Goal: Navigation & Orientation: Find specific page/section

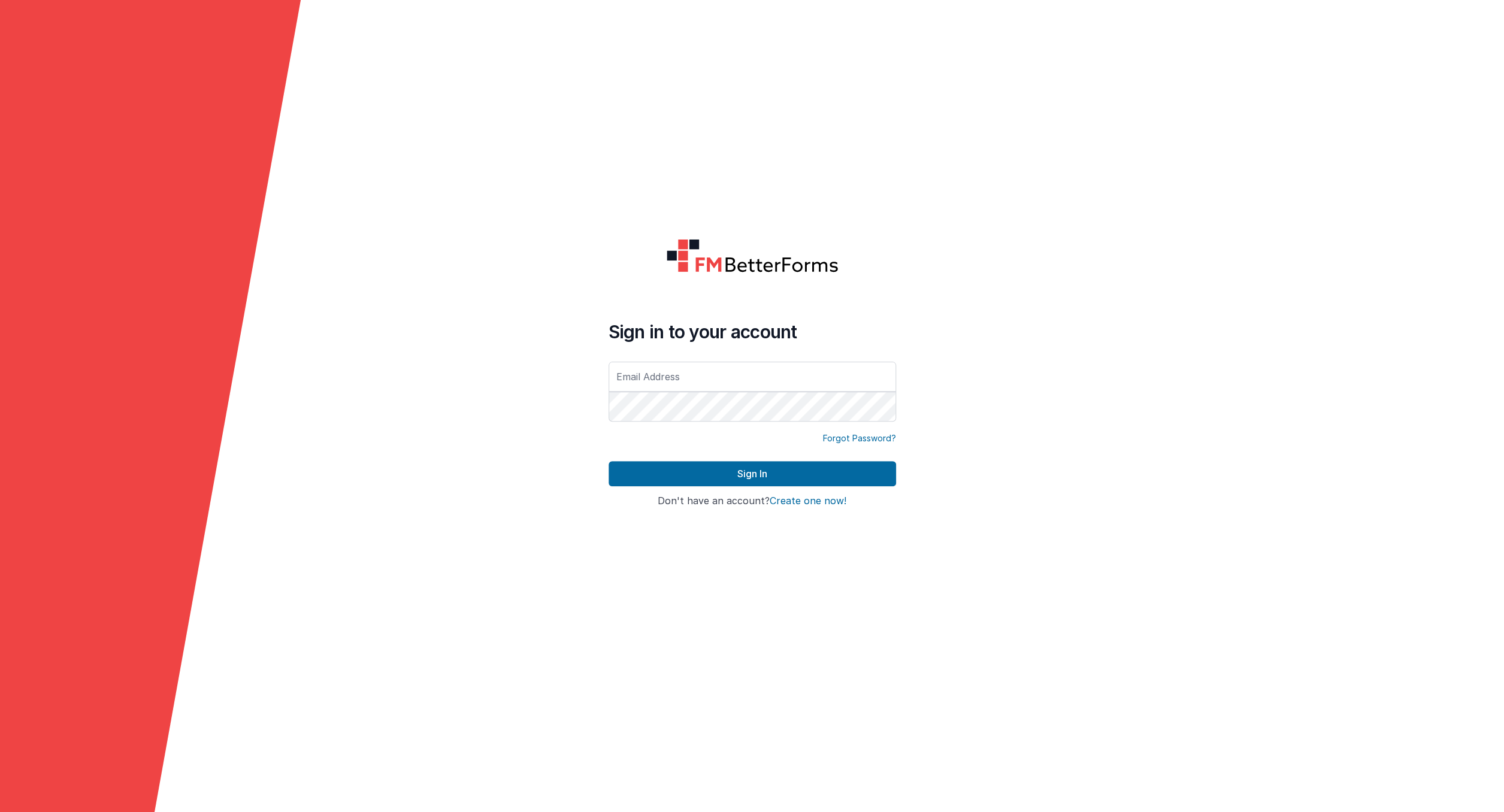
type input "[EMAIL_ADDRESS][DOMAIN_NAME]"
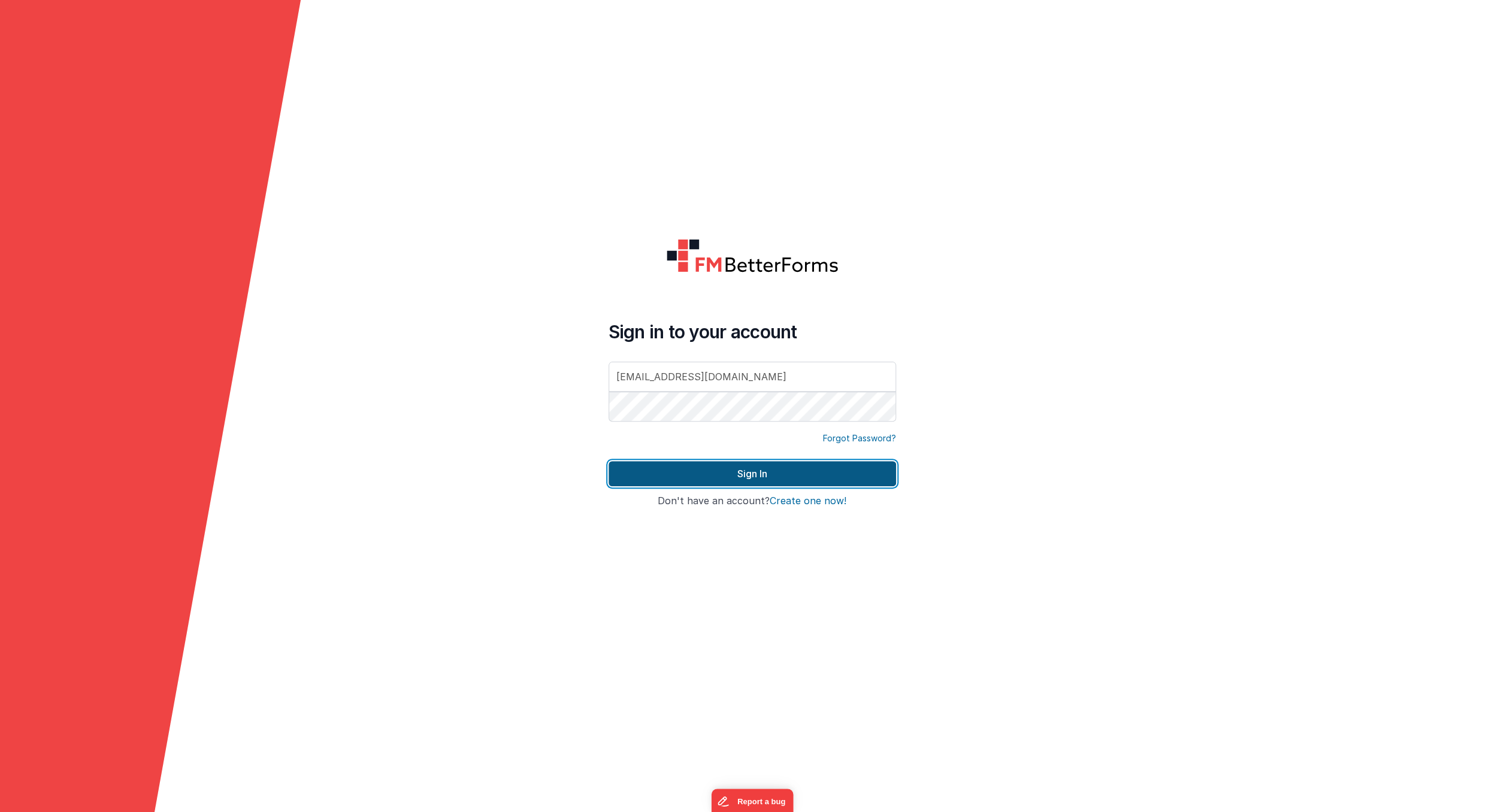
click at [733, 474] on button "Sign In" at bounding box center [752, 473] width 287 height 25
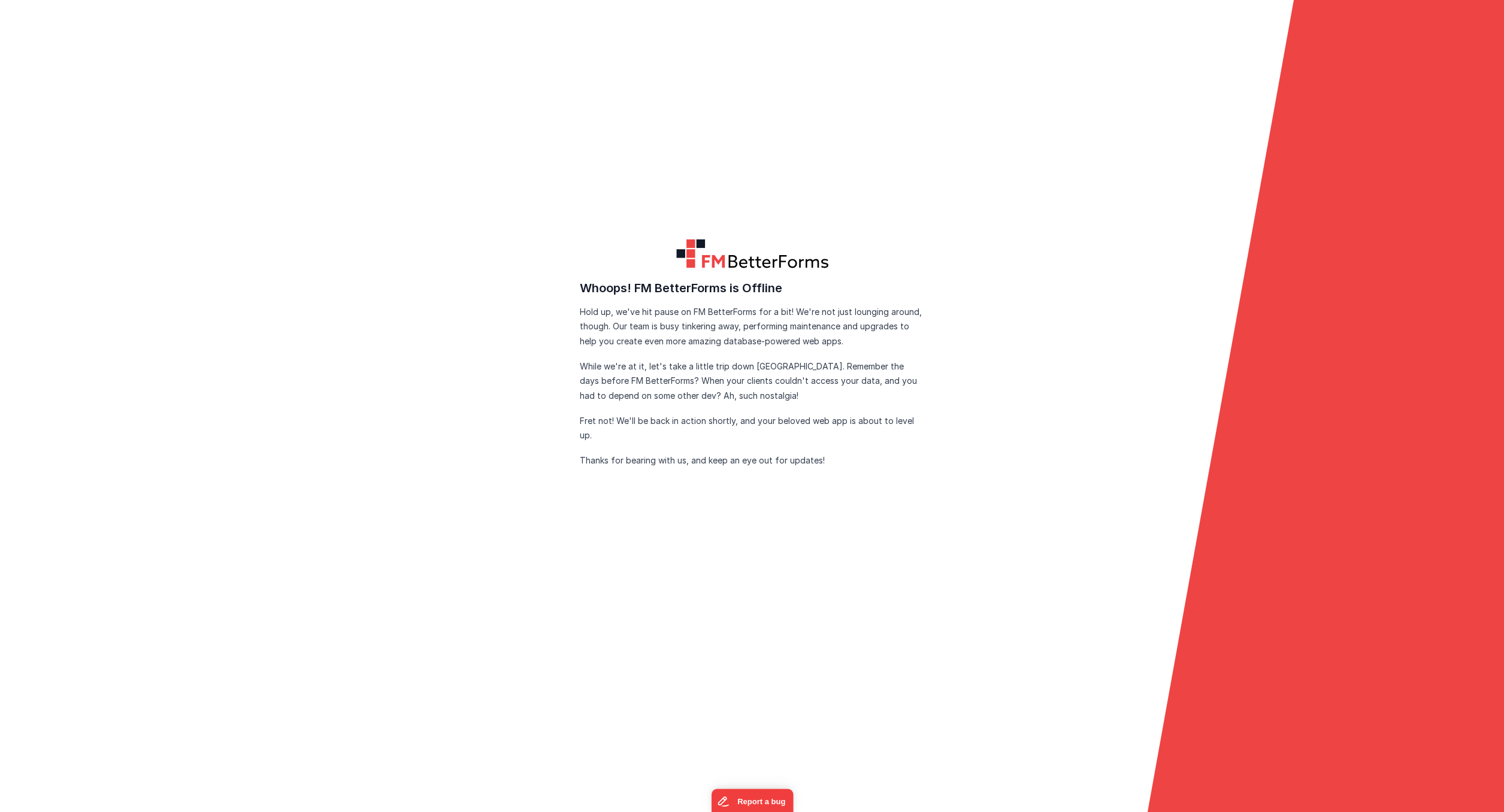
click at [148, 326] on form "FM BetterForms is Offline FM BetterForms is currently down for maintenance and …" at bounding box center [752, 406] width 1504 height 812
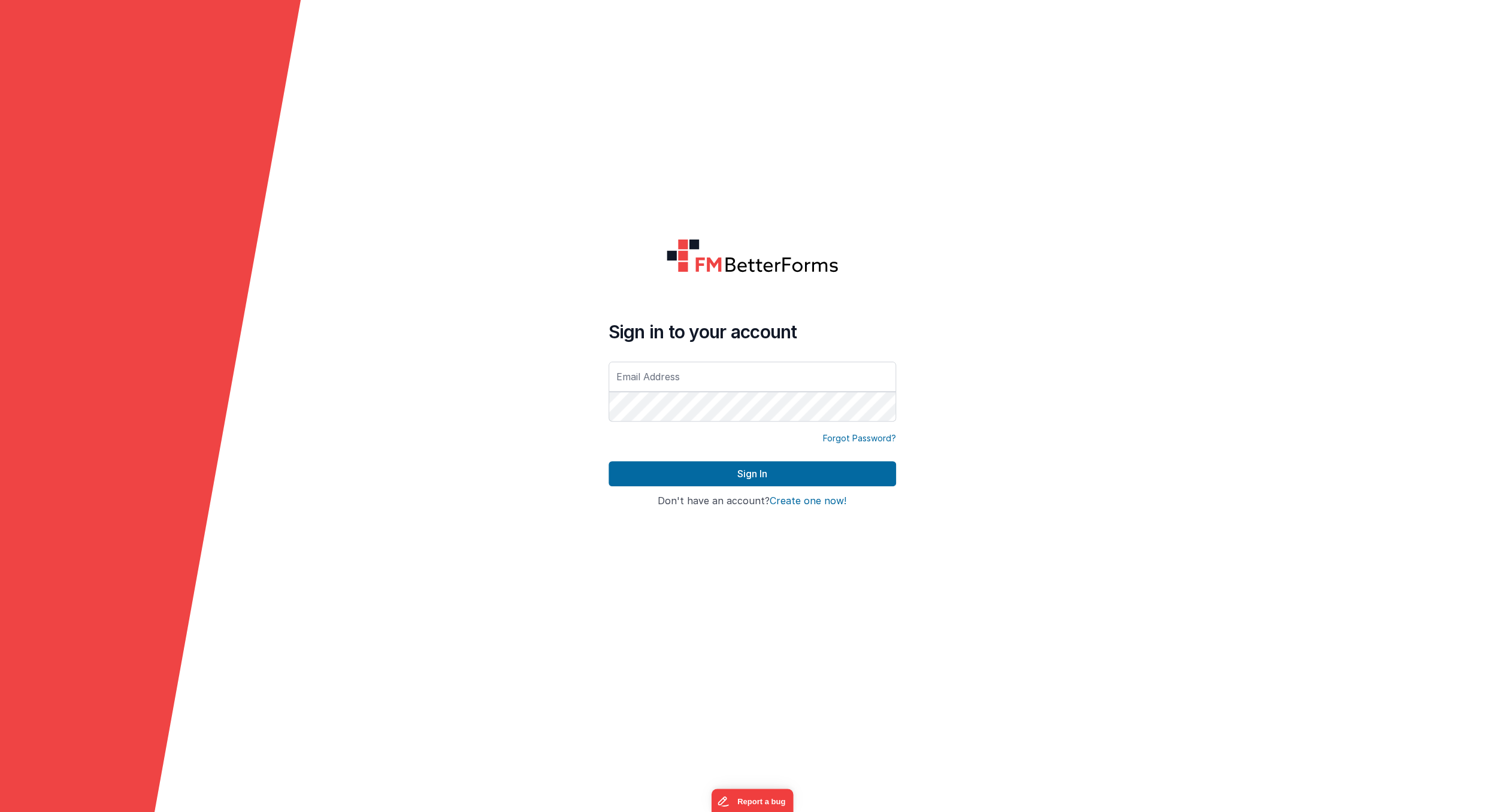
type input "[EMAIL_ADDRESS][DOMAIN_NAME]"
click at [665, 470] on button "Sign In" at bounding box center [752, 473] width 287 height 25
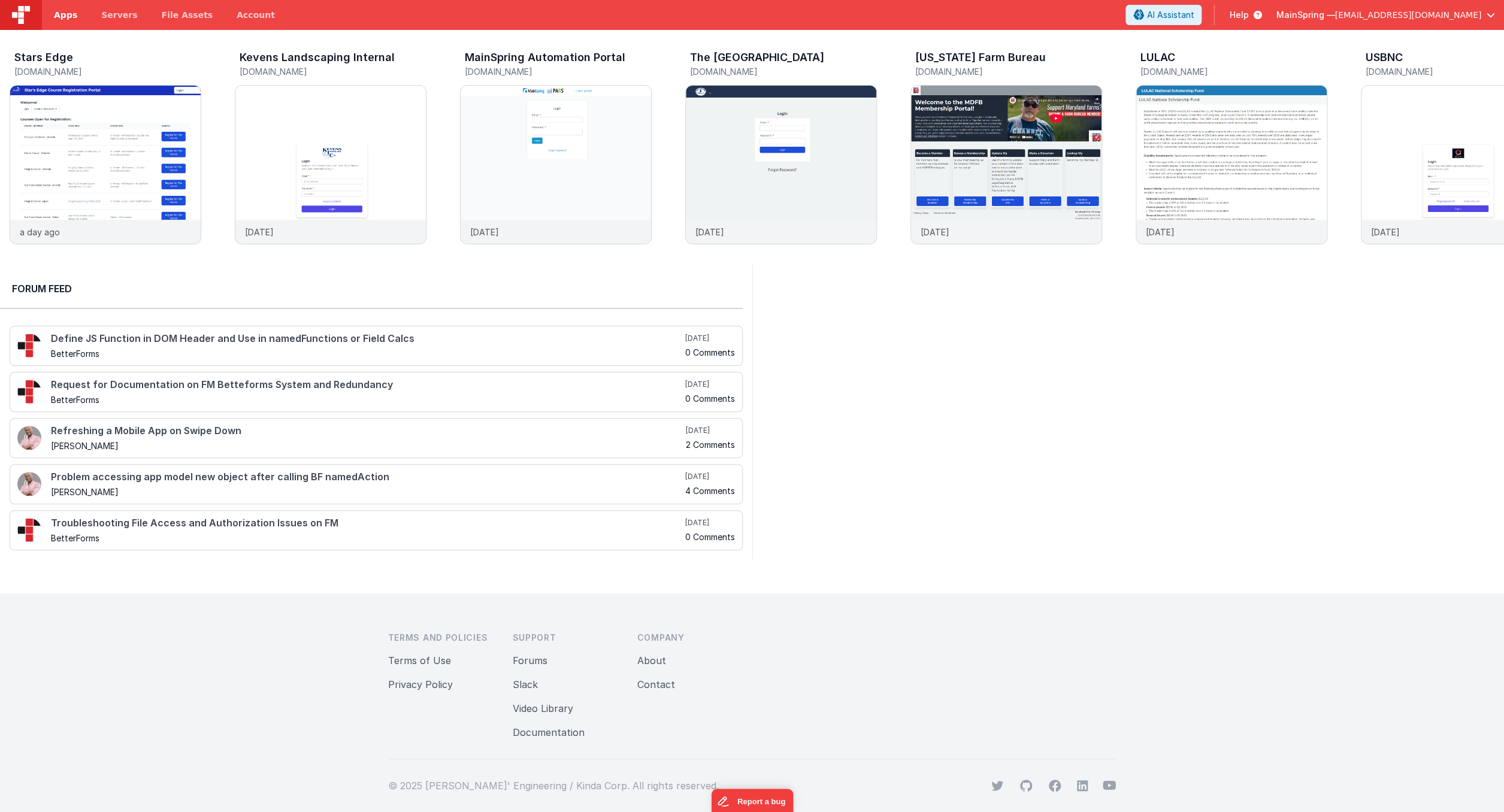
click at [72, 20] on span "Apps" at bounding box center [66, 14] width 24 height 12
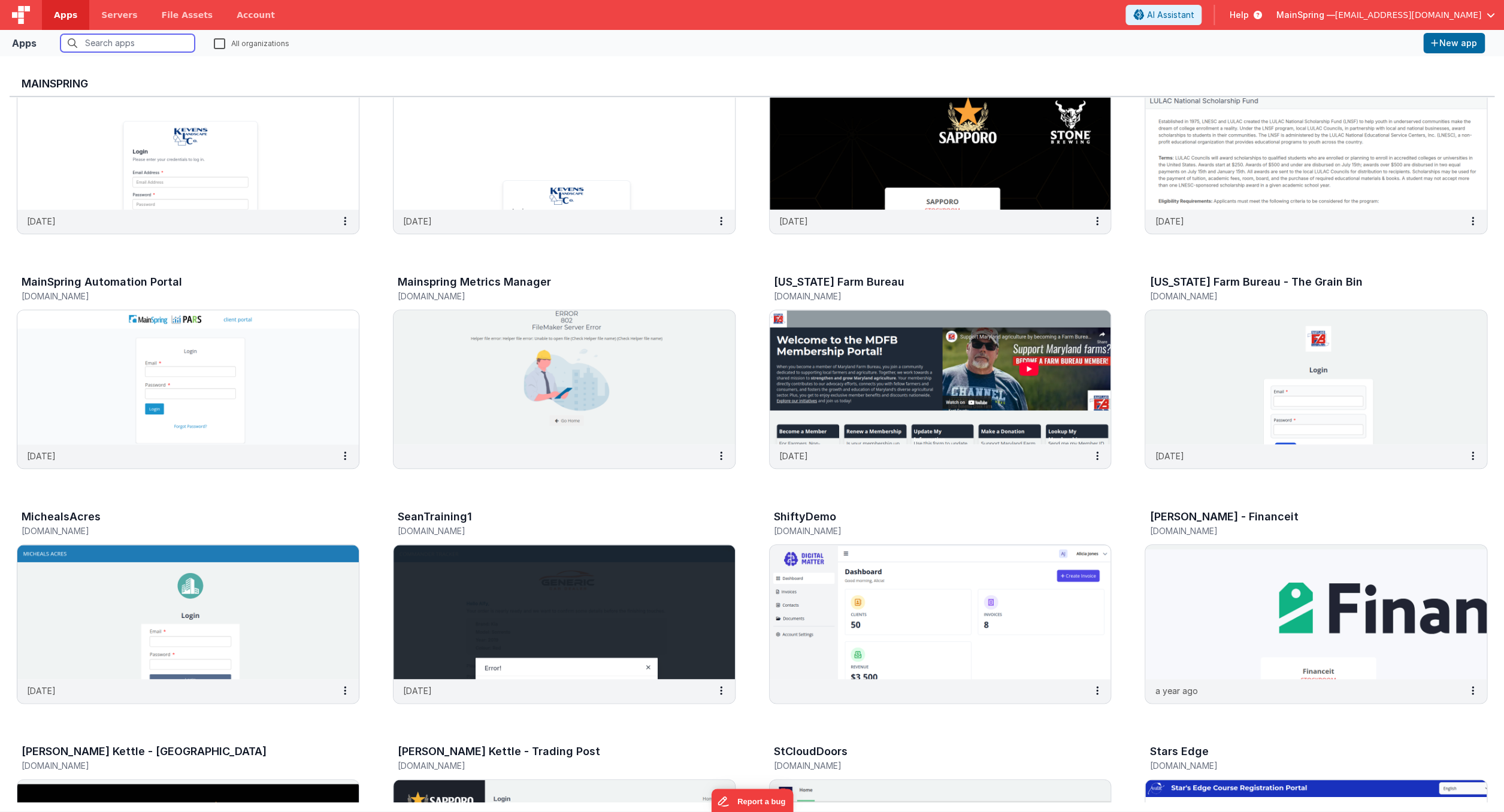
scroll to position [552, 0]
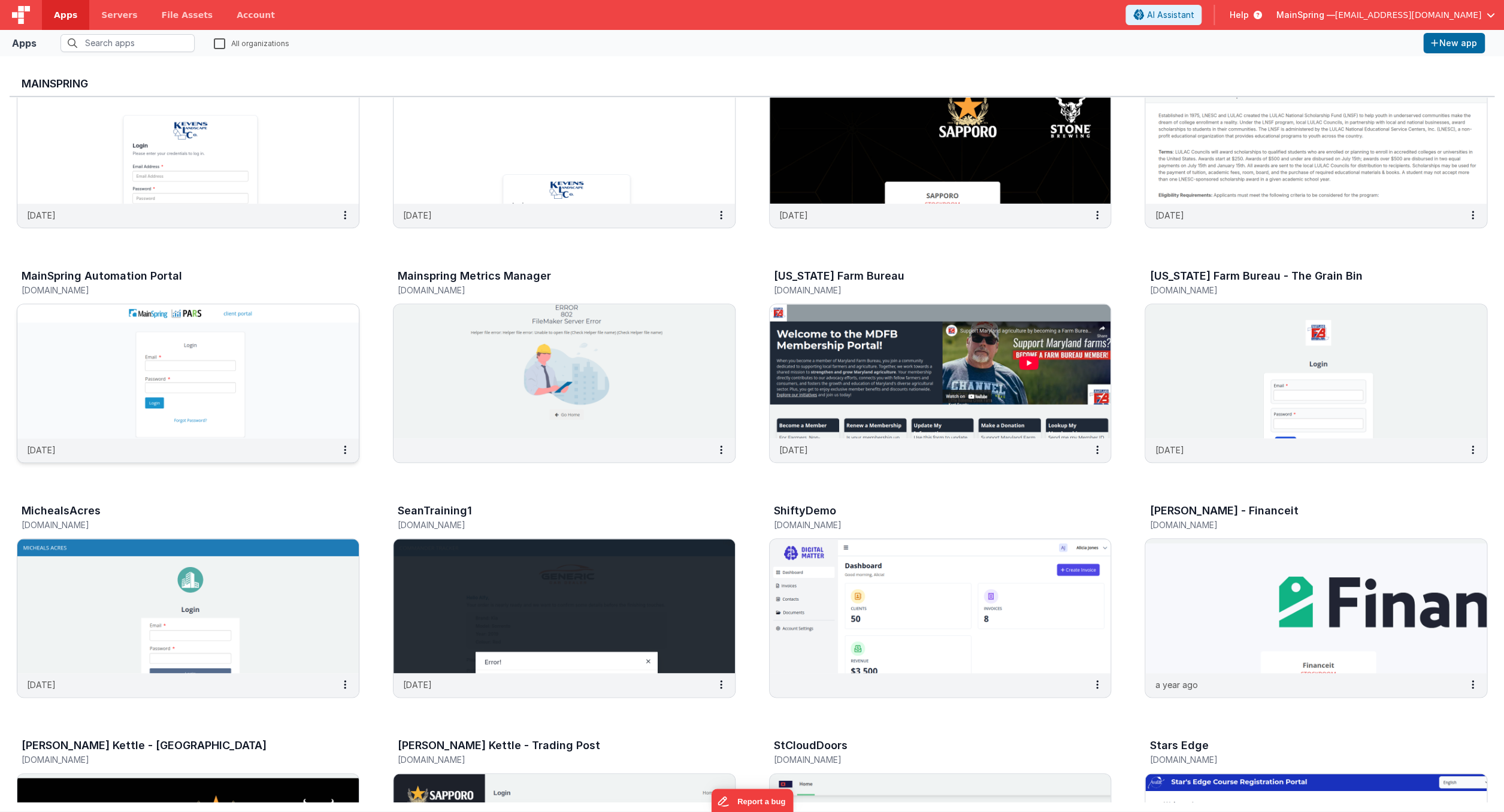
click at [292, 368] on img at bounding box center [187, 371] width 341 height 134
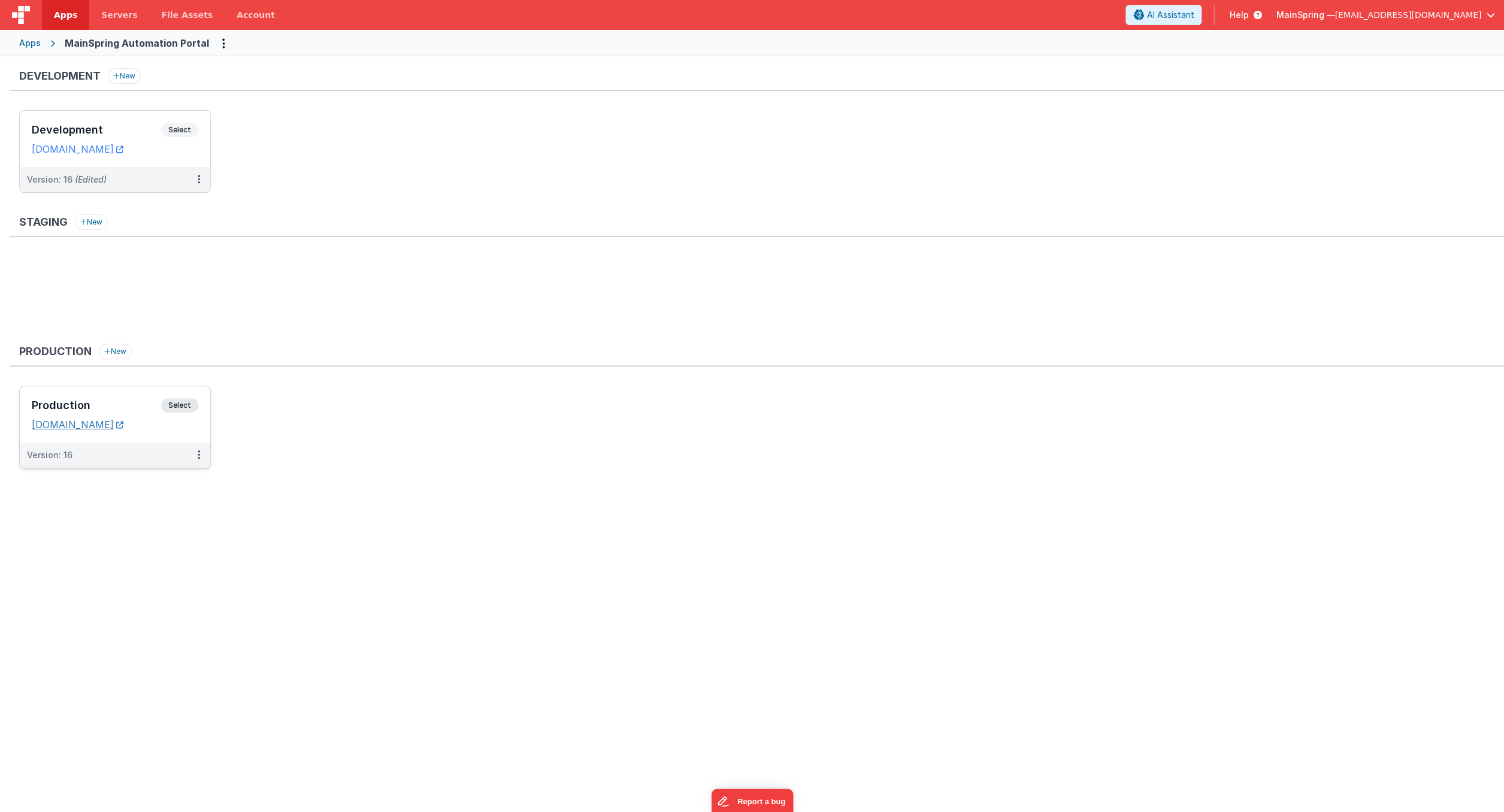
click at [91, 421] on link "pars.gomainspring.com" at bounding box center [77, 424] width 91 height 12
click at [90, 149] on link "map.fmbetterforms.com" at bounding box center [77, 148] width 91 height 12
click at [81, 425] on link "pars.gomainspring.com" at bounding box center [77, 424] width 91 height 12
